Goal: Complete application form: Complete application form

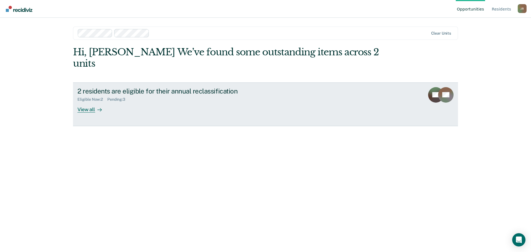
click at [89, 102] on div "View all" at bounding box center [92, 107] width 31 height 11
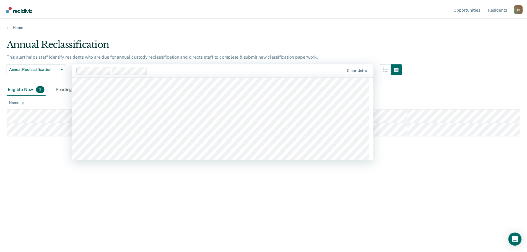
scroll to position [4901, 0]
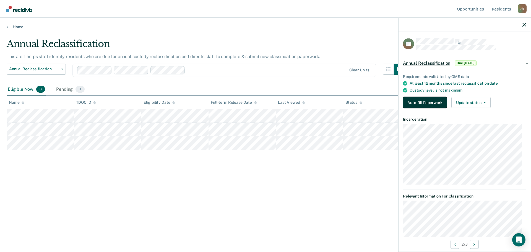
click at [418, 103] on button "Auto-fill Paperwork" at bounding box center [425, 102] width 44 height 11
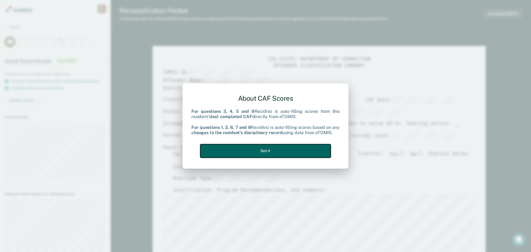
click at [263, 151] on button "Got it" at bounding box center [265, 151] width 131 height 14
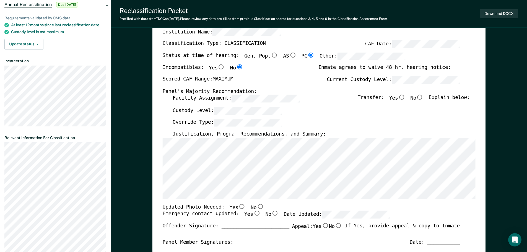
scroll to position [83, 0]
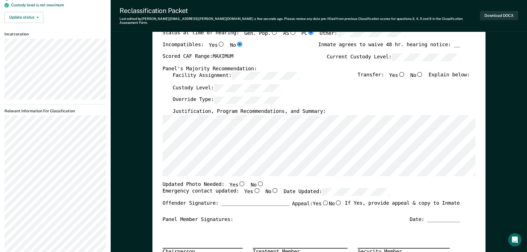
click at [423, 72] on input "No" at bounding box center [419, 74] width 7 height 5
type textarea "x"
radio input "true"
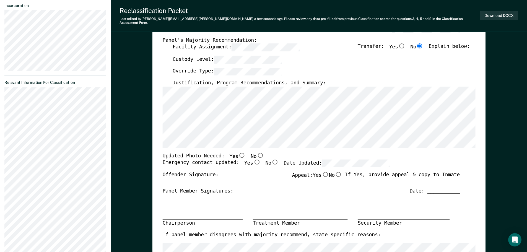
scroll to position [138, 0]
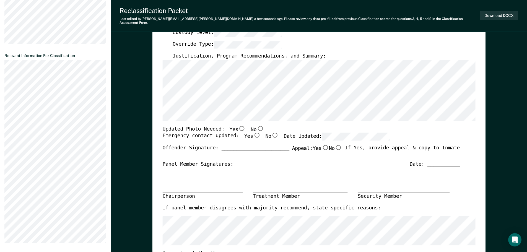
click at [256, 126] on input "No" at bounding box center [259, 128] width 7 height 5
type textarea "x"
radio input "true"
drag, startPoint x: 249, startPoint y: 132, endPoint x: 310, endPoint y: 131, distance: 61.1
click at [253, 133] on input "Yes" at bounding box center [256, 135] width 7 height 5
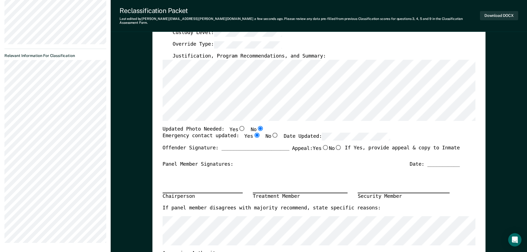
type textarea "x"
radio input "true"
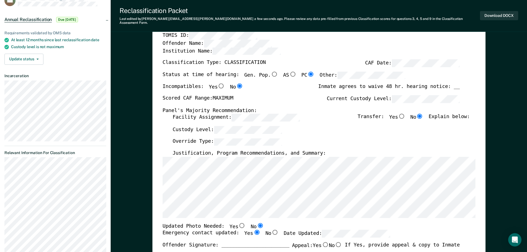
scroll to position [0, 0]
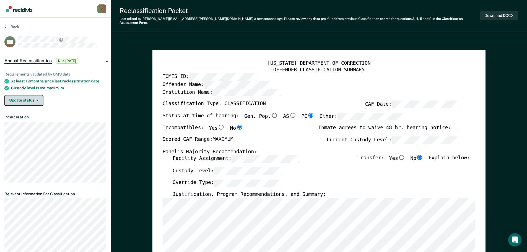
click at [35, 102] on button "Update status" at bounding box center [23, 100] width 39 height 11
click at [40, 110] on button "[PERSON_NAME]" at bounding box center [30, 111] width 53 height 9
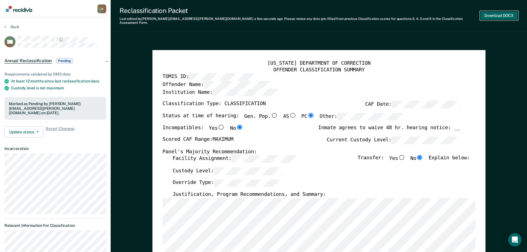
click at [507, 14] on button "Download DOCX" at bounding box center [499, 15] width 38 height 9
type textarea "x"
